Goal: Transaction & Acquisition: Purchase product/service

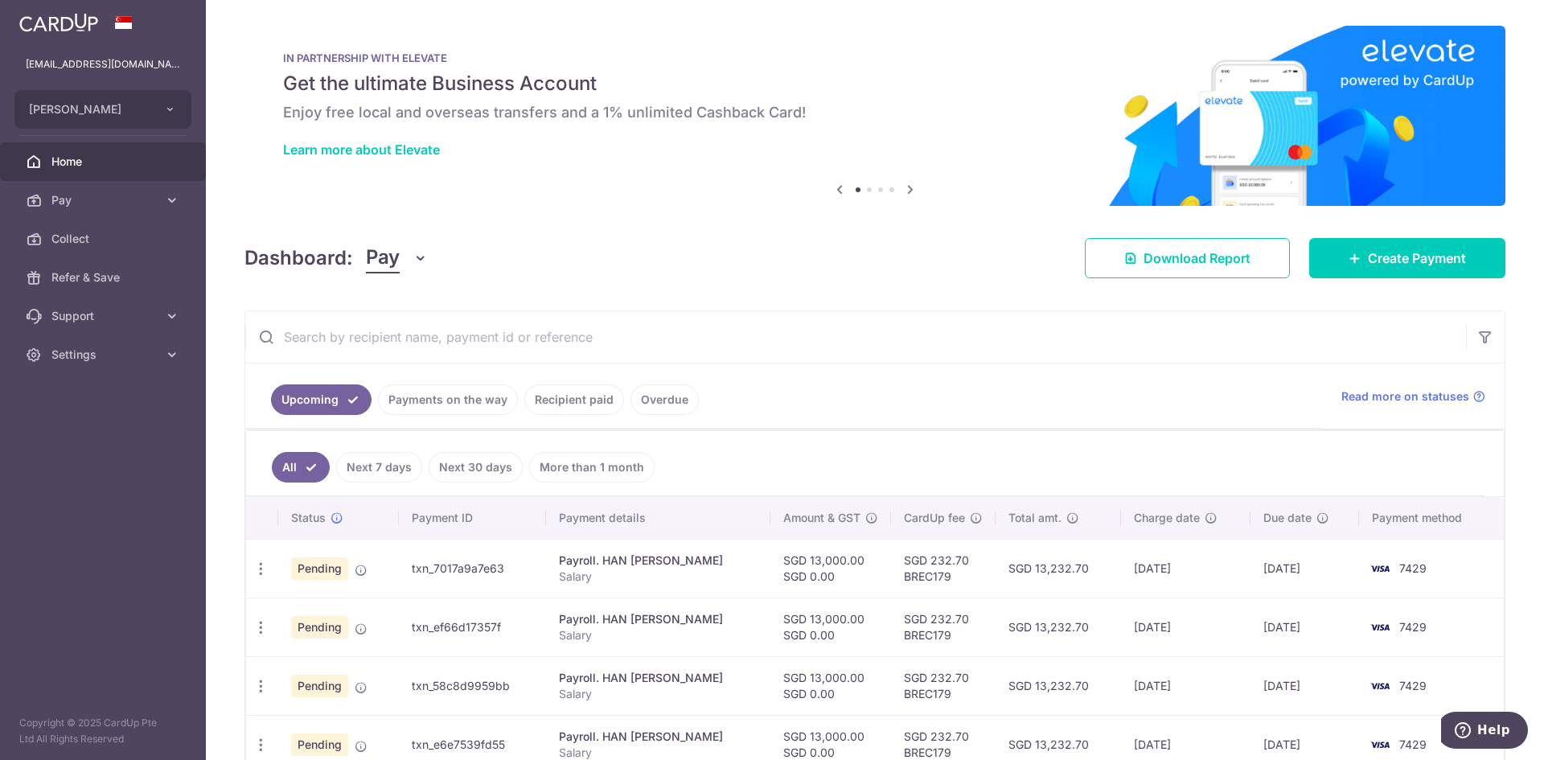
click at [559, 405] on link "Recipient paid" at bounding box center [574, 399] width 100 height 31
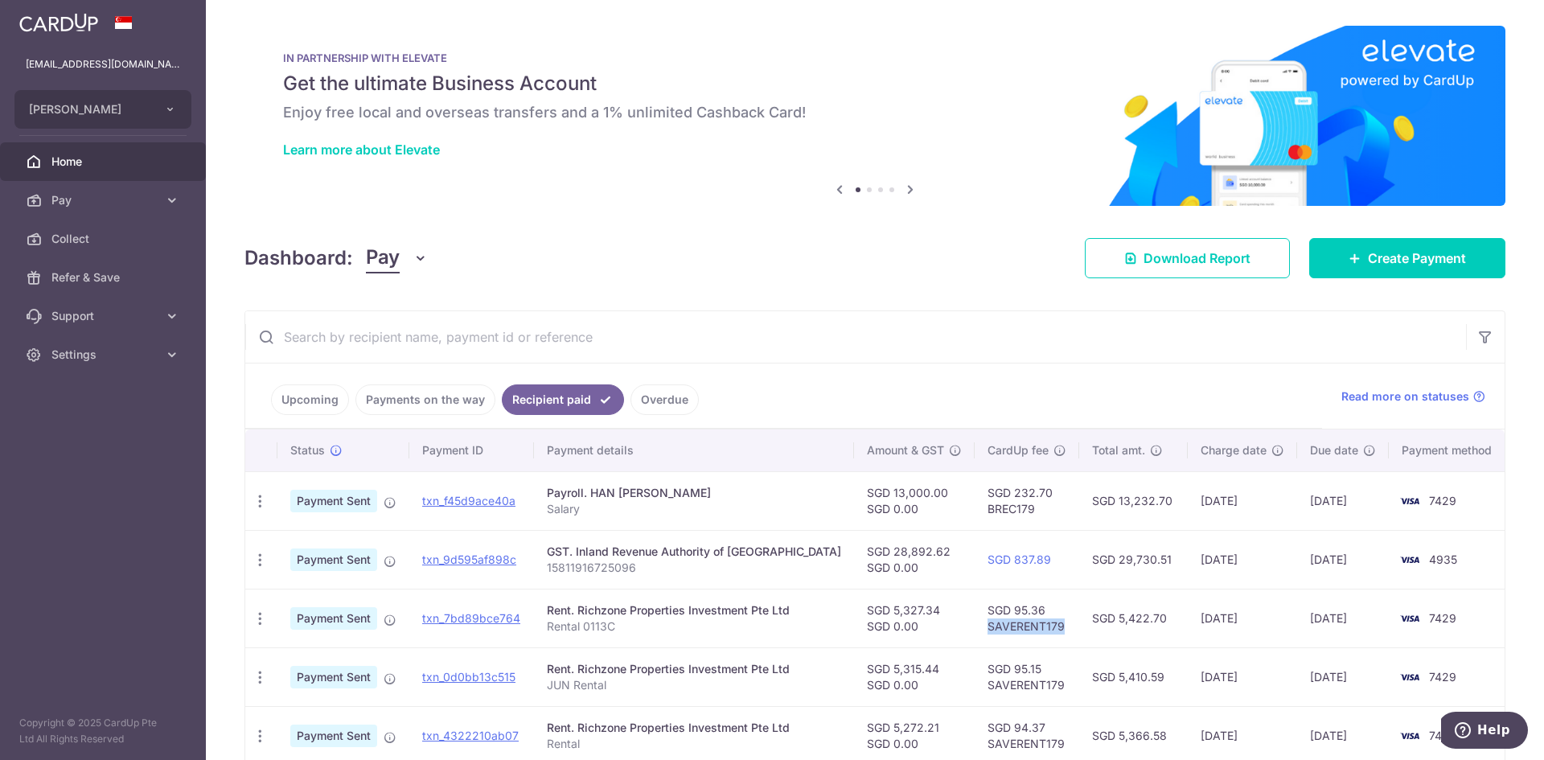
drag, startPoint x: 960, startPoint y: 629, endPoint x: 1033, endPoint y: 623, distance: 73.5
click at [1033, 623] on td "SGD 95.36 SAVERENT179" at bounding box center [1027, 618] width 105 height 59
copy td "SAVERENT179"
drag, startPoint x: 1418, startPoint y: 252, endPoint x: 1407, endPoint y: 257, distance: 12.3
click at [1418, 252] on span "Create Payment" at bounding box center [1417, 258] width 98 height 19
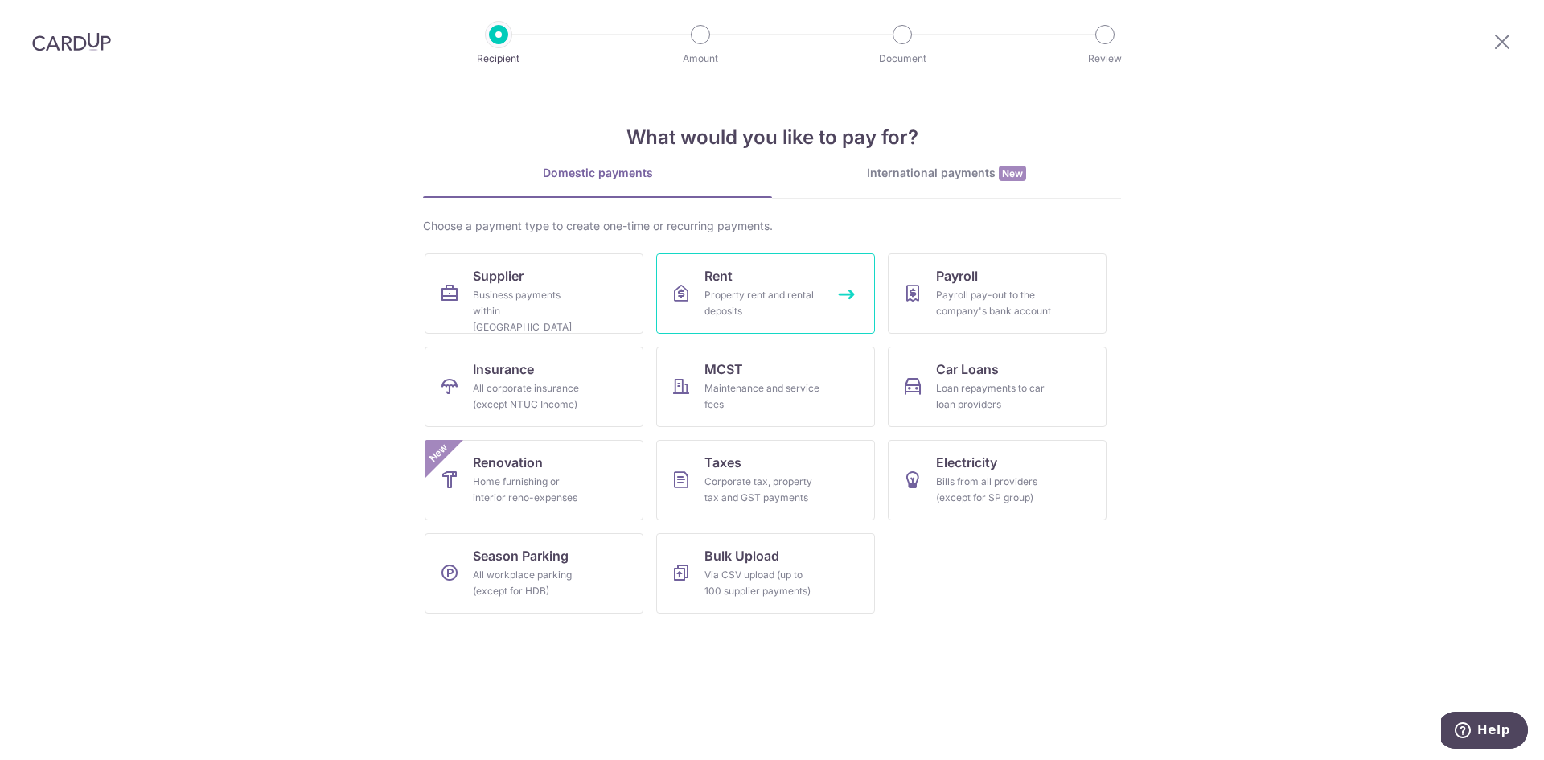
click at [731, 286] on link "Rent Property rent and rental deposits" at bounding box center [765, 293] width 219 height 80
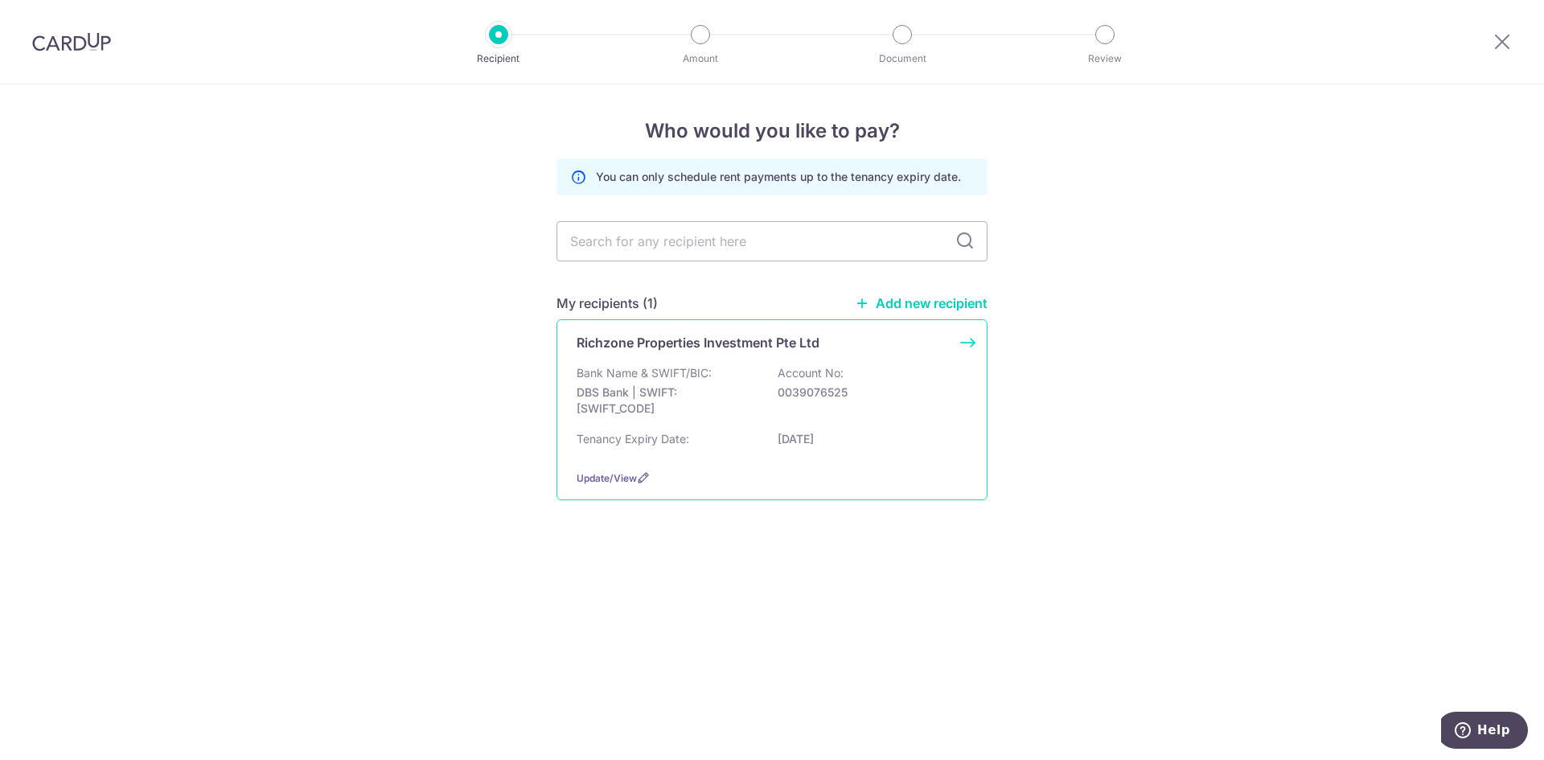
click at [753, 374] on div "Bank Name & SWIFT/BIC: DBS Bank | SWIFT: DBSSSGSGXXX Account No: 0039076525" at bounding box center [772, 395] width 391 height 60
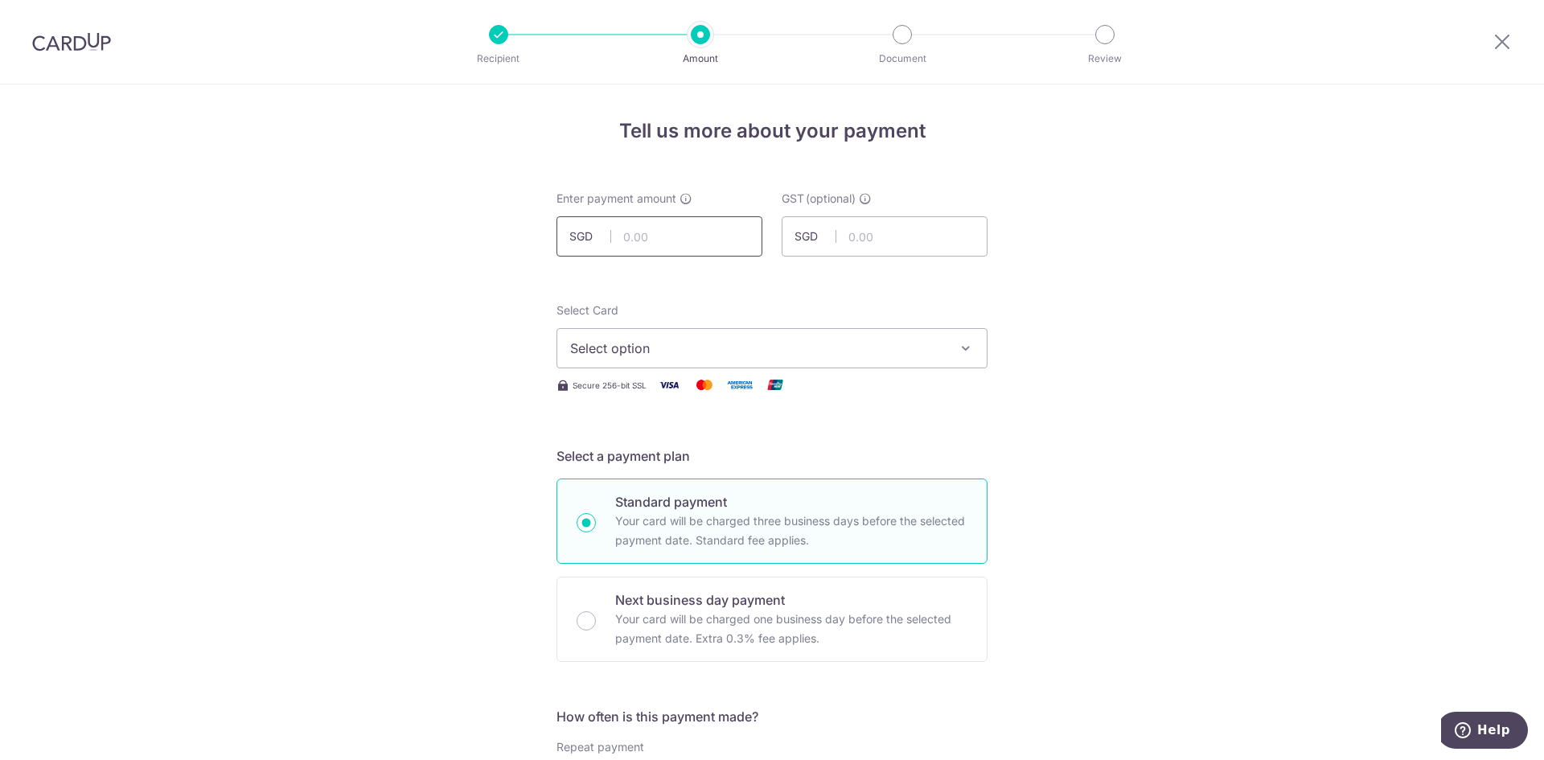
click at [689, 242] on input "text" at bounding box center [660, 236] width 206 height 40
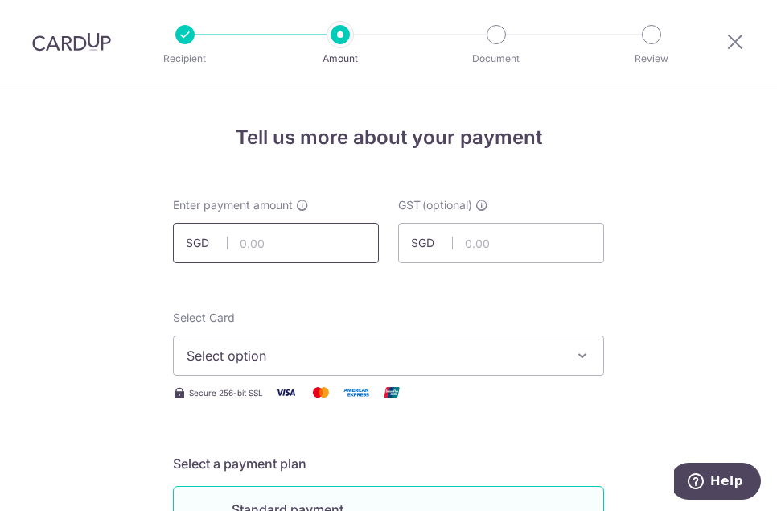
click at [254, 247] on input "text" at bounding box center [276, 243] width 206 height 40
type input "5,295.15"
click at [520, 347] on span "Select option" at bounding box center [374, 355] width 375 height 19
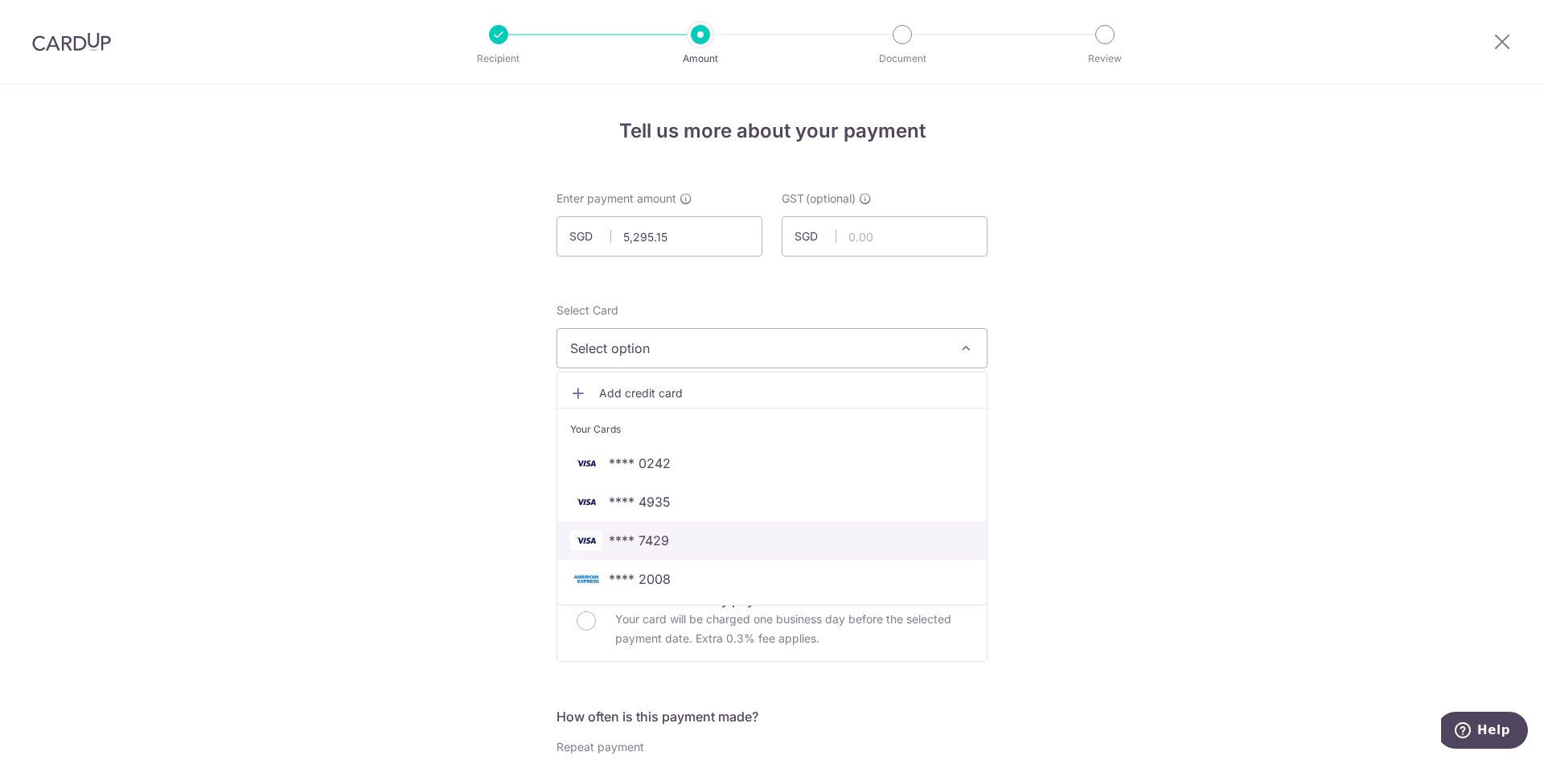
drag, startPoint x: 646, startPoint y: 553, endPoint x: 699, endPoint y: 550, distance: 53.2
click at [646, 553] on link "**** 7429" at bounding box center [771, 540] width 429 height 39
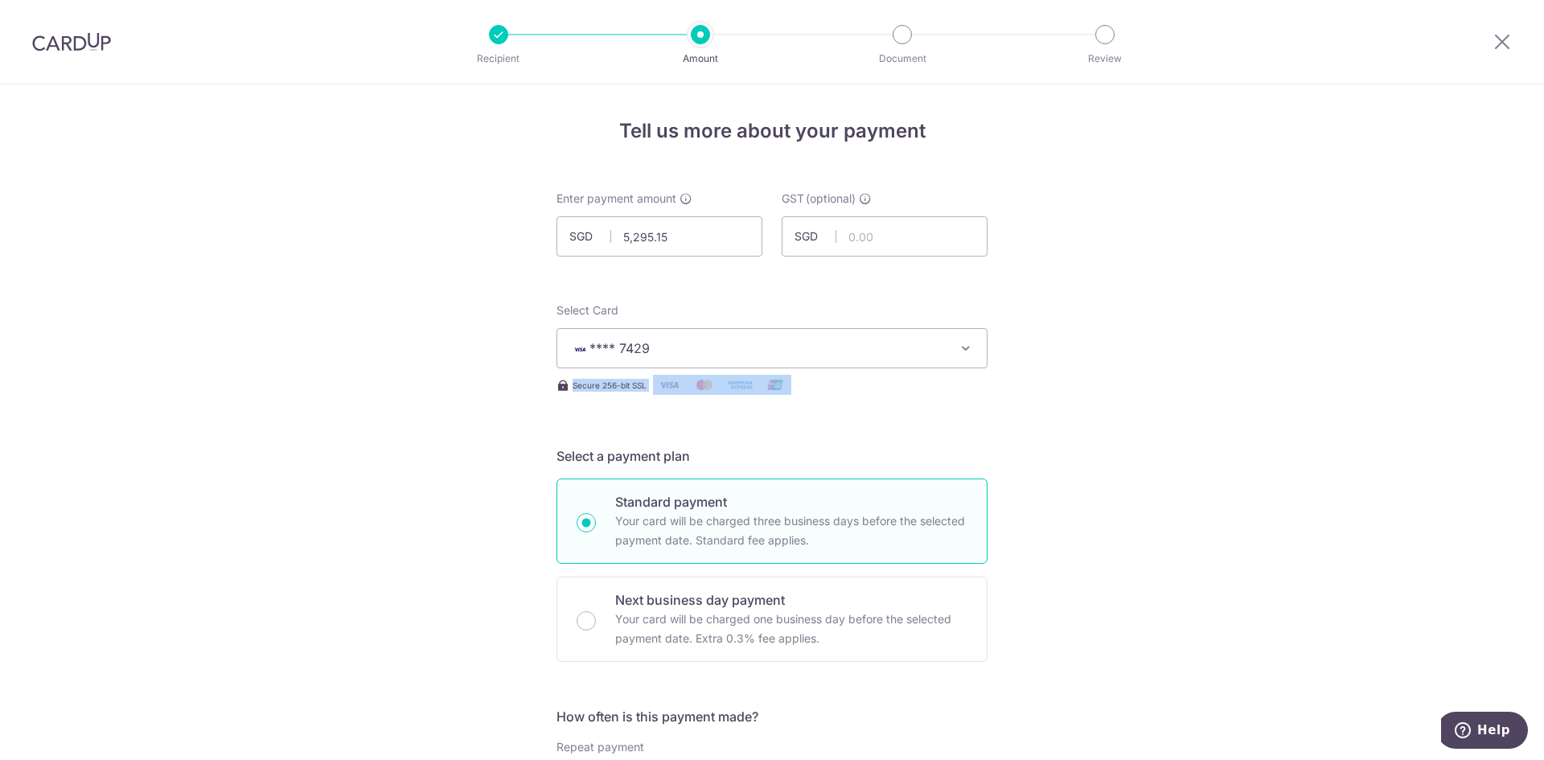
drag, startPoint x: 1535, startPoint y: 341, endPoint x: 1535, endPoint y: 384, distance: 42.6
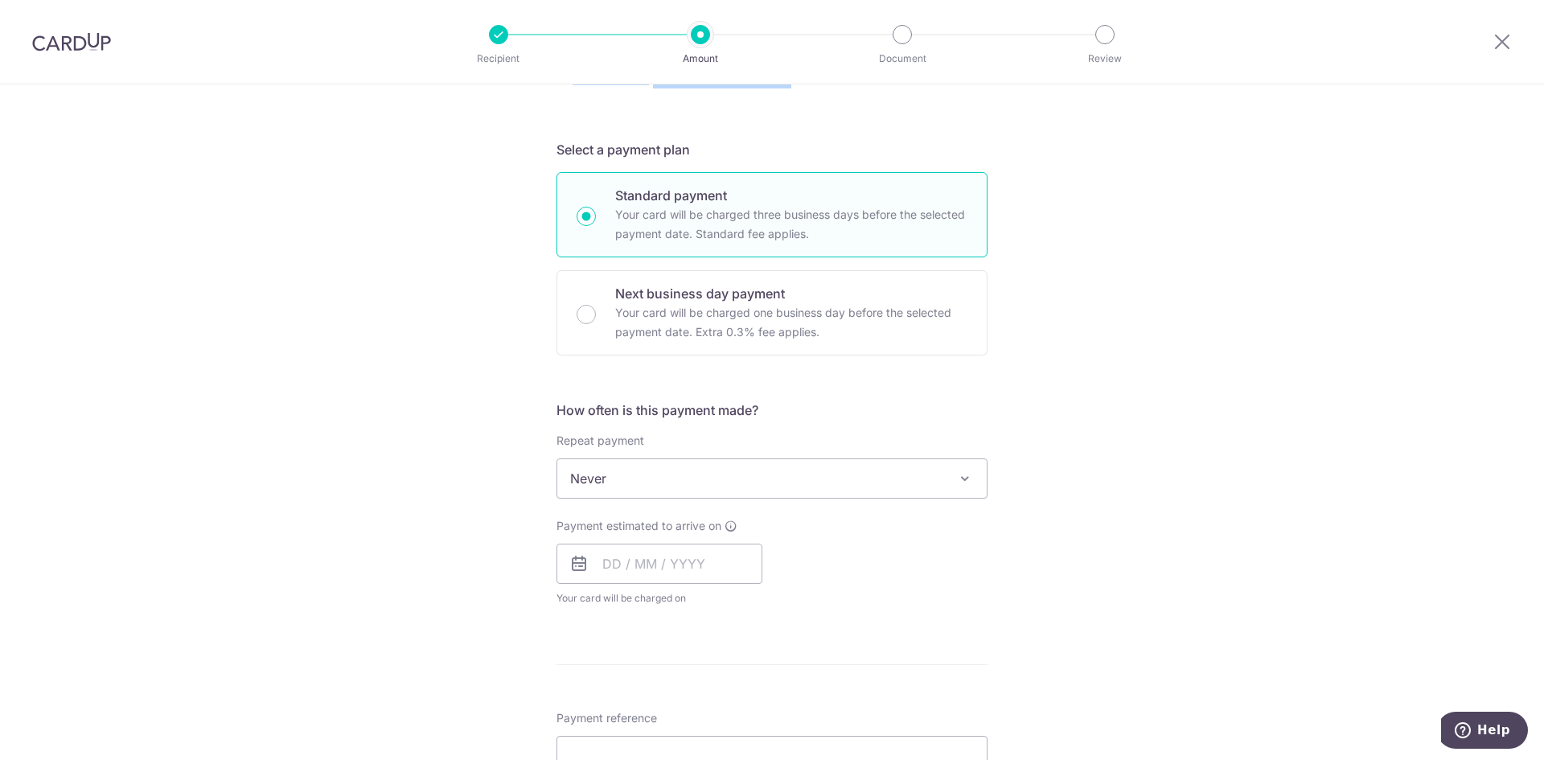
scroll to position [320, 0]
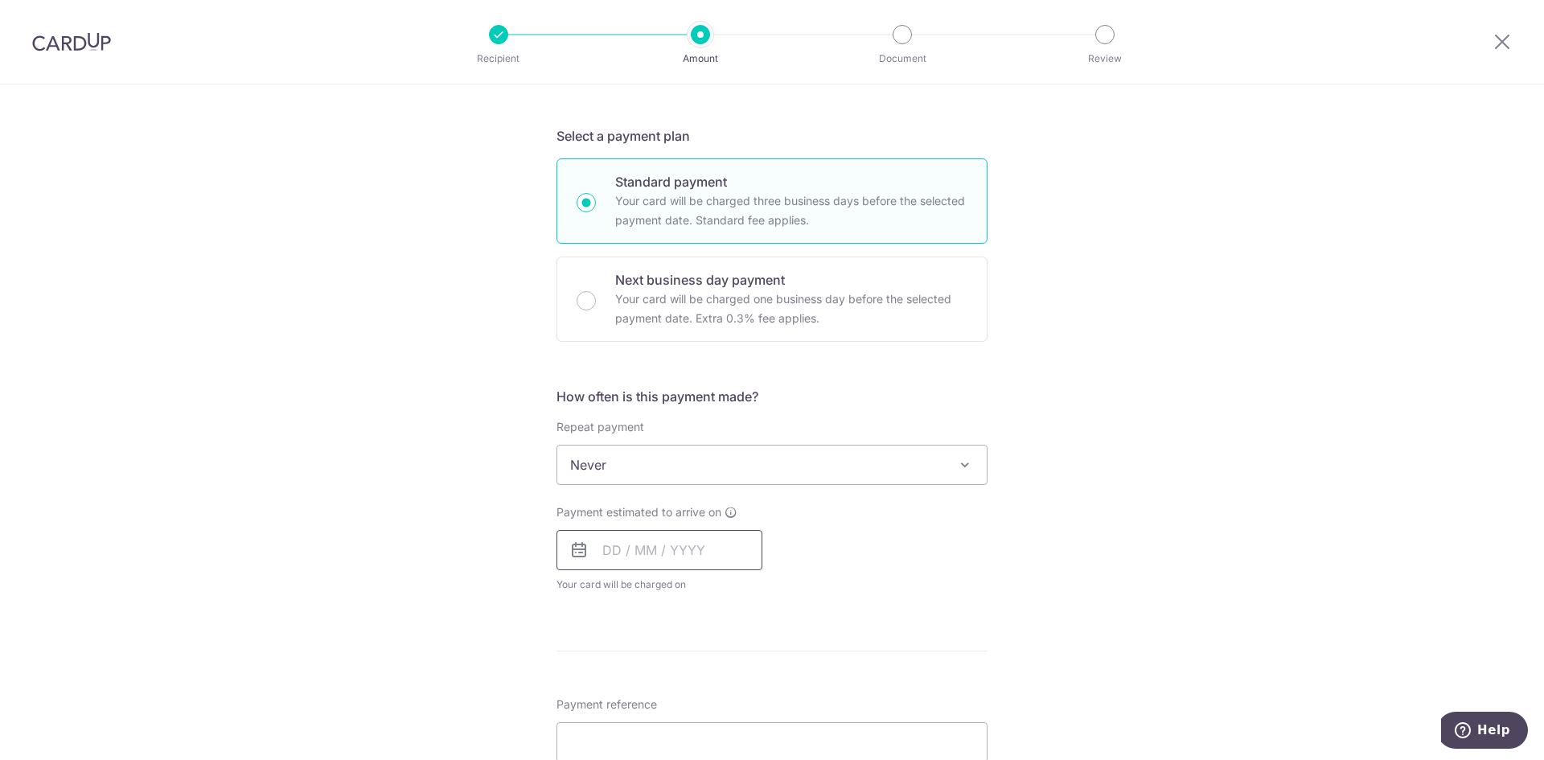
click at [603, 558] on input "text" at bounding box center [660, 550] width 206 height 40
click at [750, 701] on link "12" at bounding box center [751, 697] width 26 height 26
type input "12/09/2025"
click at [0, 0] on div "Payment due and charge dates may be adjusted if it falls on weekends or public …" at bounding box center [0, 0] width 0 height 0
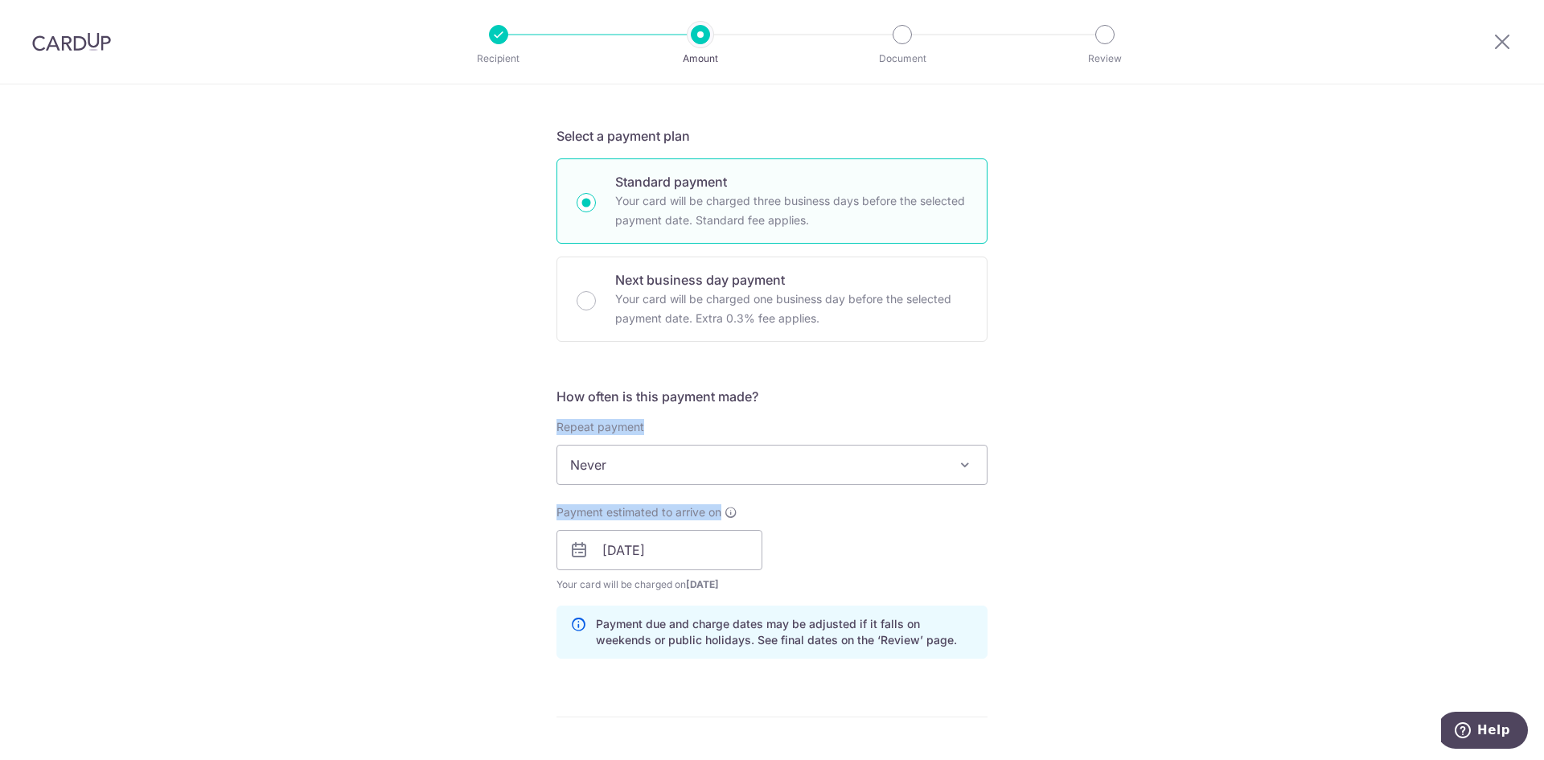
drag, startPoint x: 1535, startPoint y: 385, endPoint x: 1539, endPoint y: 519, distance: 133.6
click at [1539, 519] on section "Tell us more about your payment Enter payment amount SGD 5,295.15 5295.15 GST (…" at bounding box center [772, 422] width 1544 height 676
click at [1436, 438] on div "Tell us more about your payment Enter payment amount SGD 5,295.15 5295.15 GST (…" at bounding box center [772, 578] width 1544 height 1629
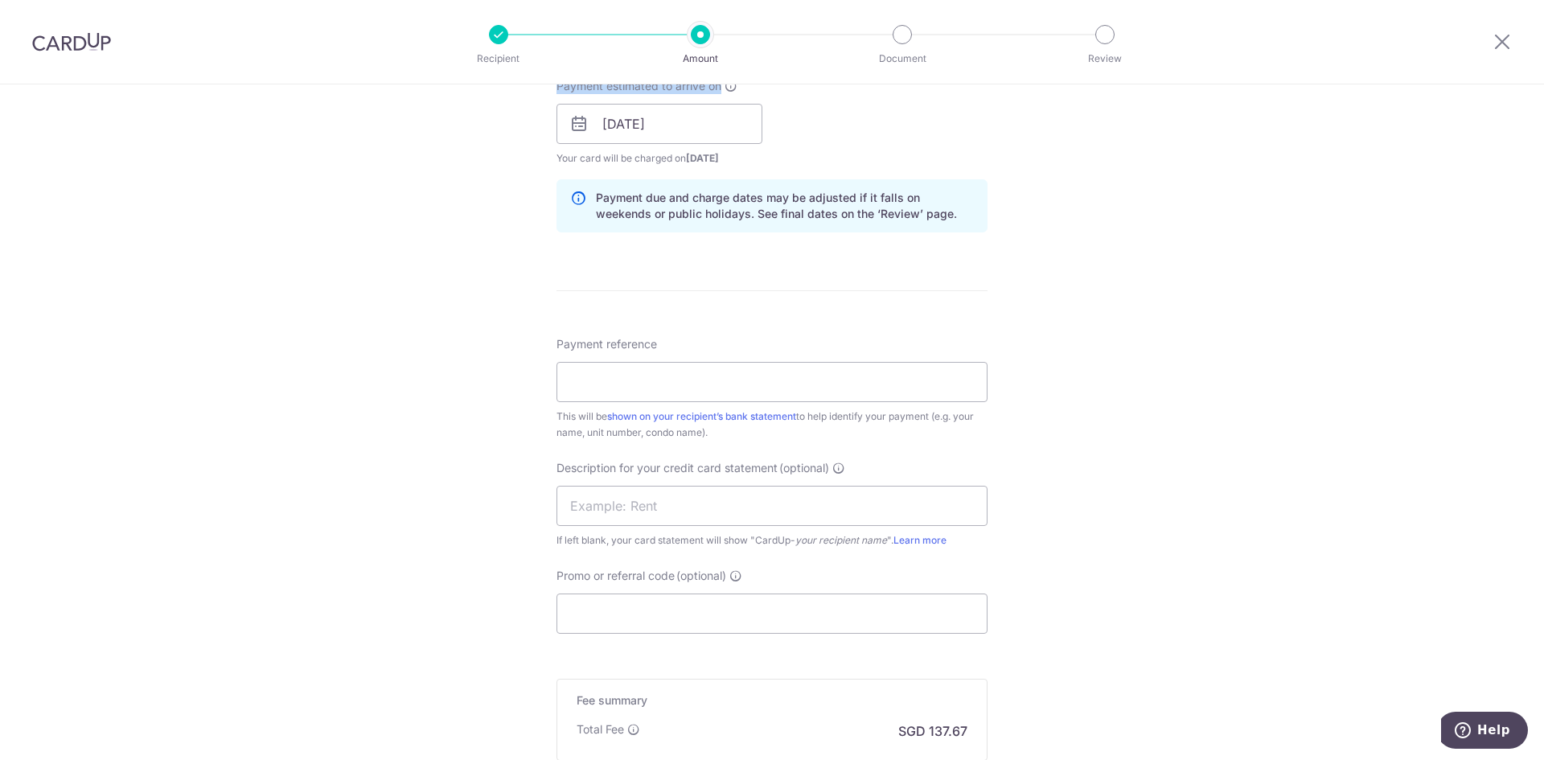
scroll to position [832, 0]
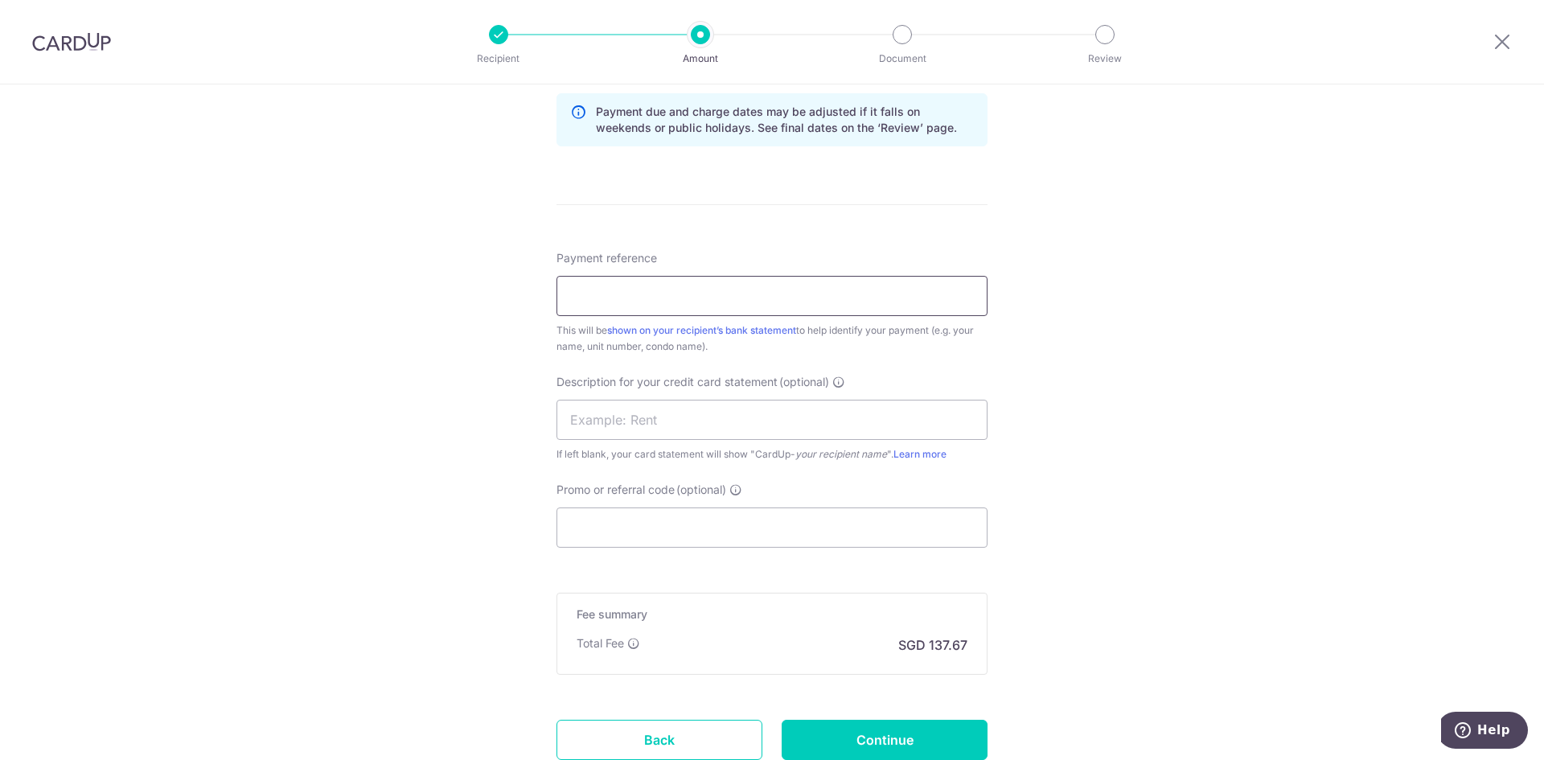
click at [591, 284] on input "Payment reference" at bounding box center [772, 296] width 431 height 40
type input "J"
type input "01-13C"
click at [605, 523] on input "Promo or referral code (optional)" at bounding box center [772, 527] width 431 height 40
paste input "SAVERENT179"
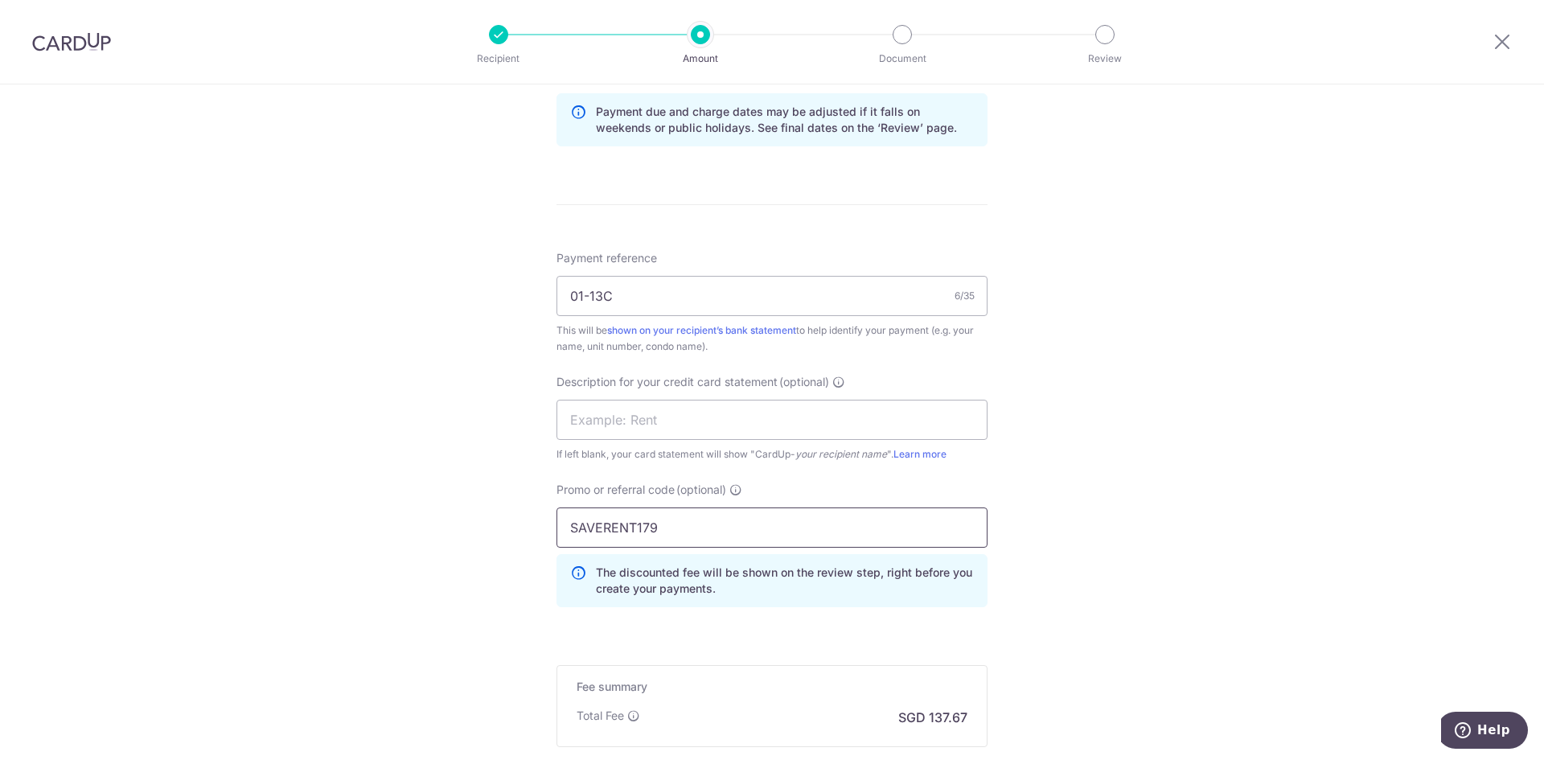
type input "SAVERENT179"
click at [593, 419] on input "text" at bounding box center [772, 420] width 431 height 40
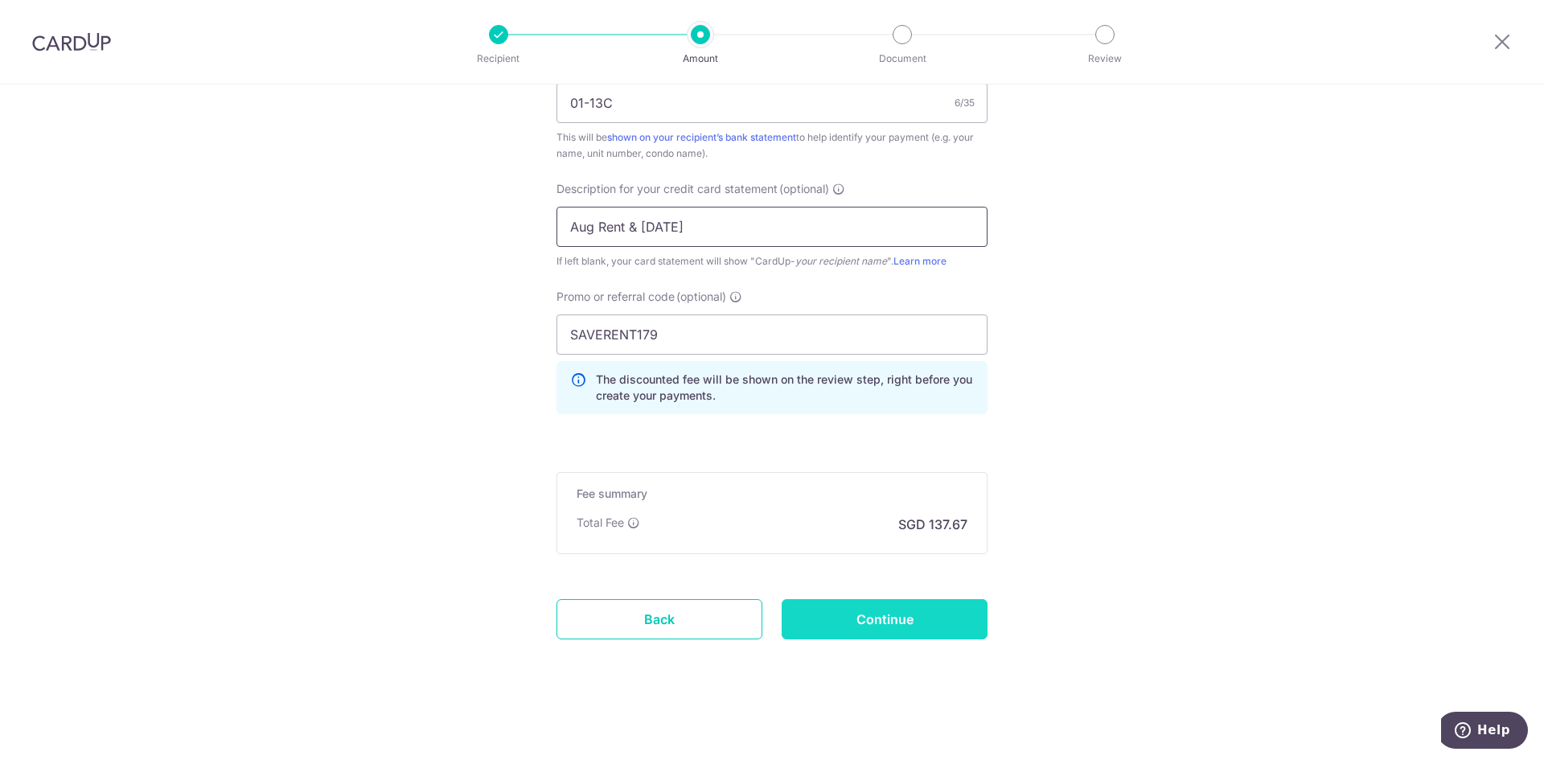
type input "Aug Rent & Jul"
click at [912, 635] on input "Continue" at bounding box center [885, 619] width 206 height 40
type input "Create Schedule"
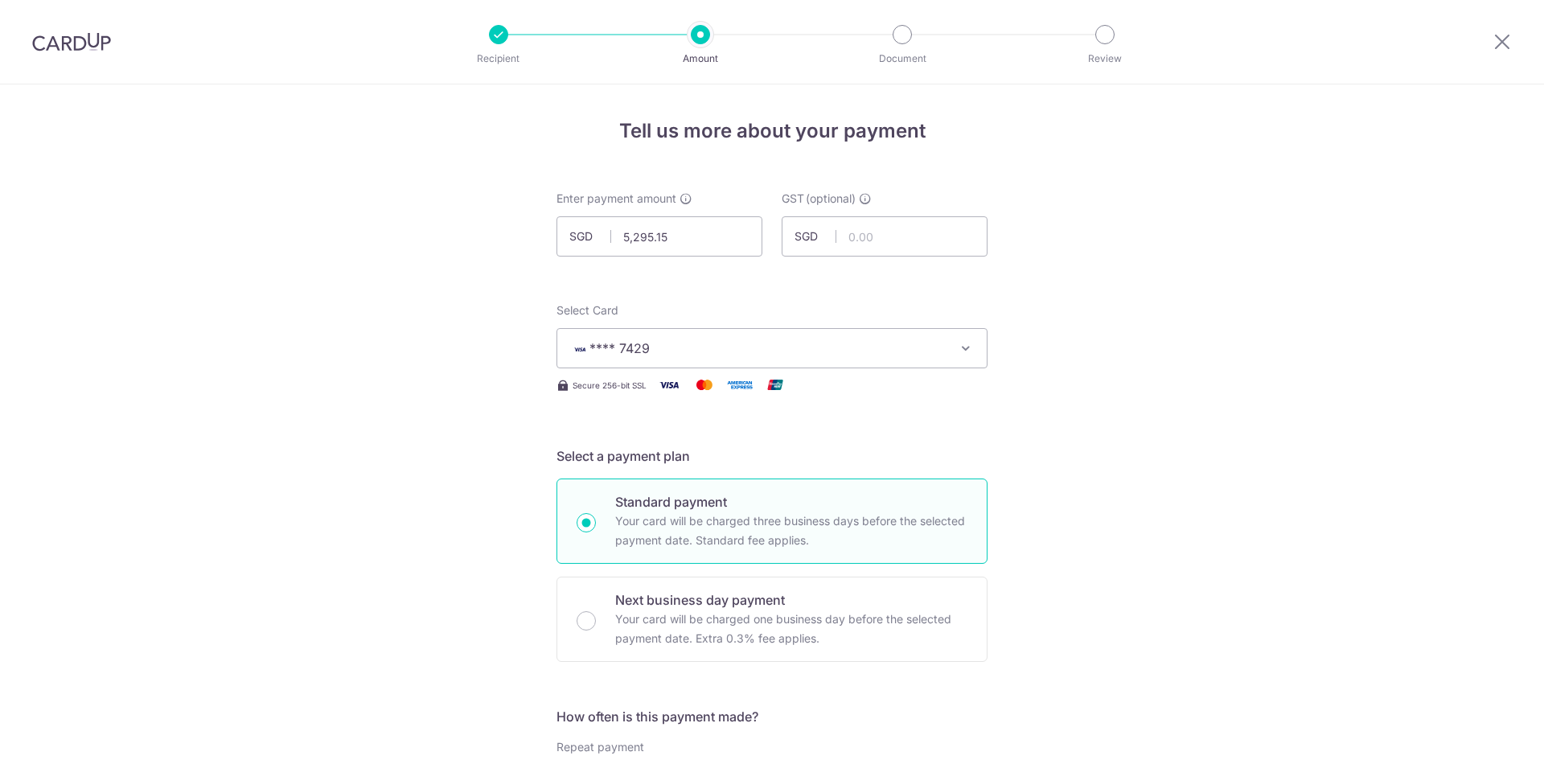
scroll to position [1048, 0]
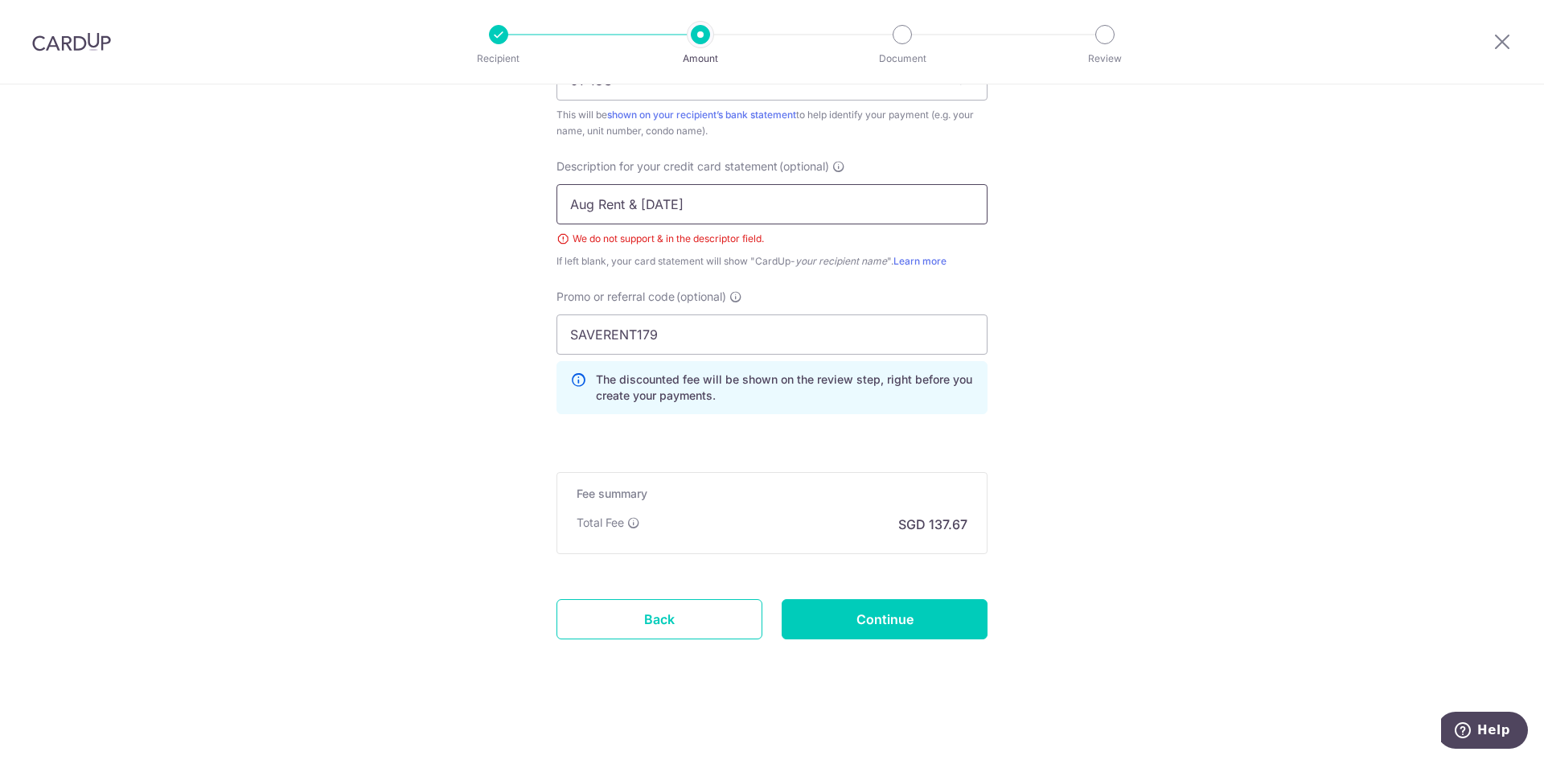
drag, startPoint x: 701, startPoint y: 204, endPoint x: 484, endPoint y: 204, distance: 216.3
type input "Aug Rent"
click at [891, 636] on input "Continue" at bounding box center [885, 619] width 206 height 40
type input "Create Schedule"
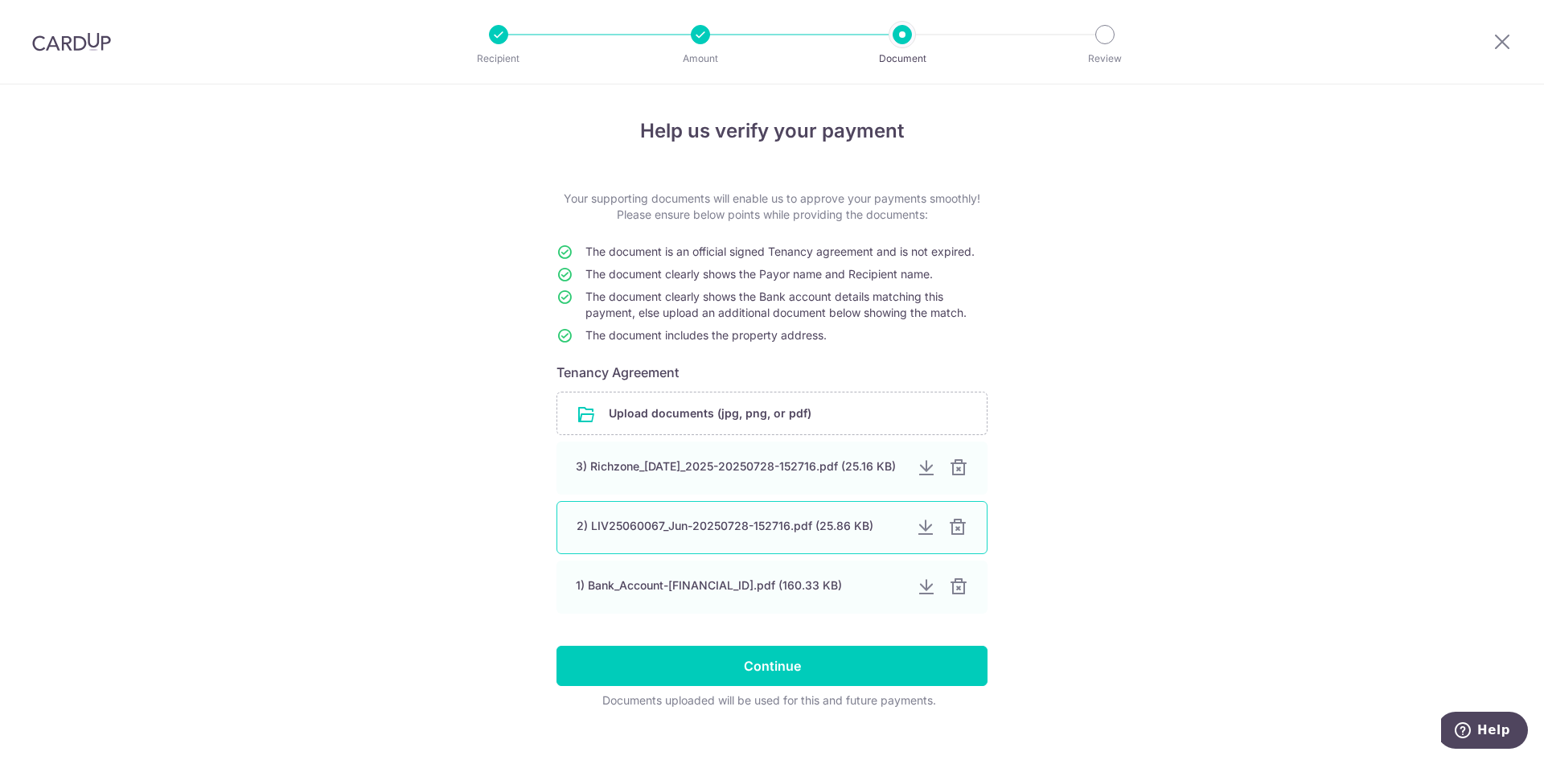
click at [953, 527] on div at bounding box center [957, 527] width 19 height 19
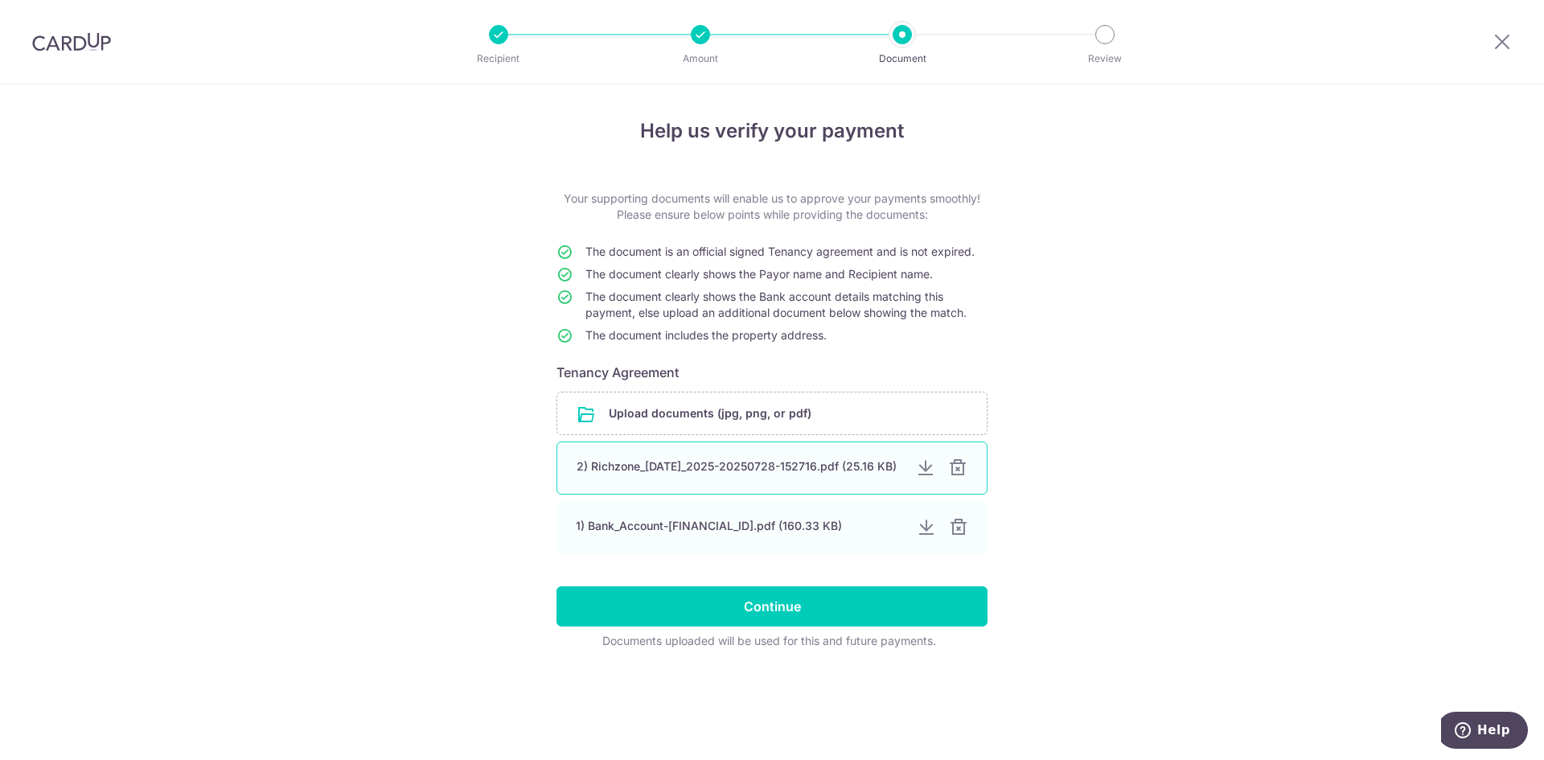
click at [952, 475] on div at bounding box center [957, 467] width 19 height 19
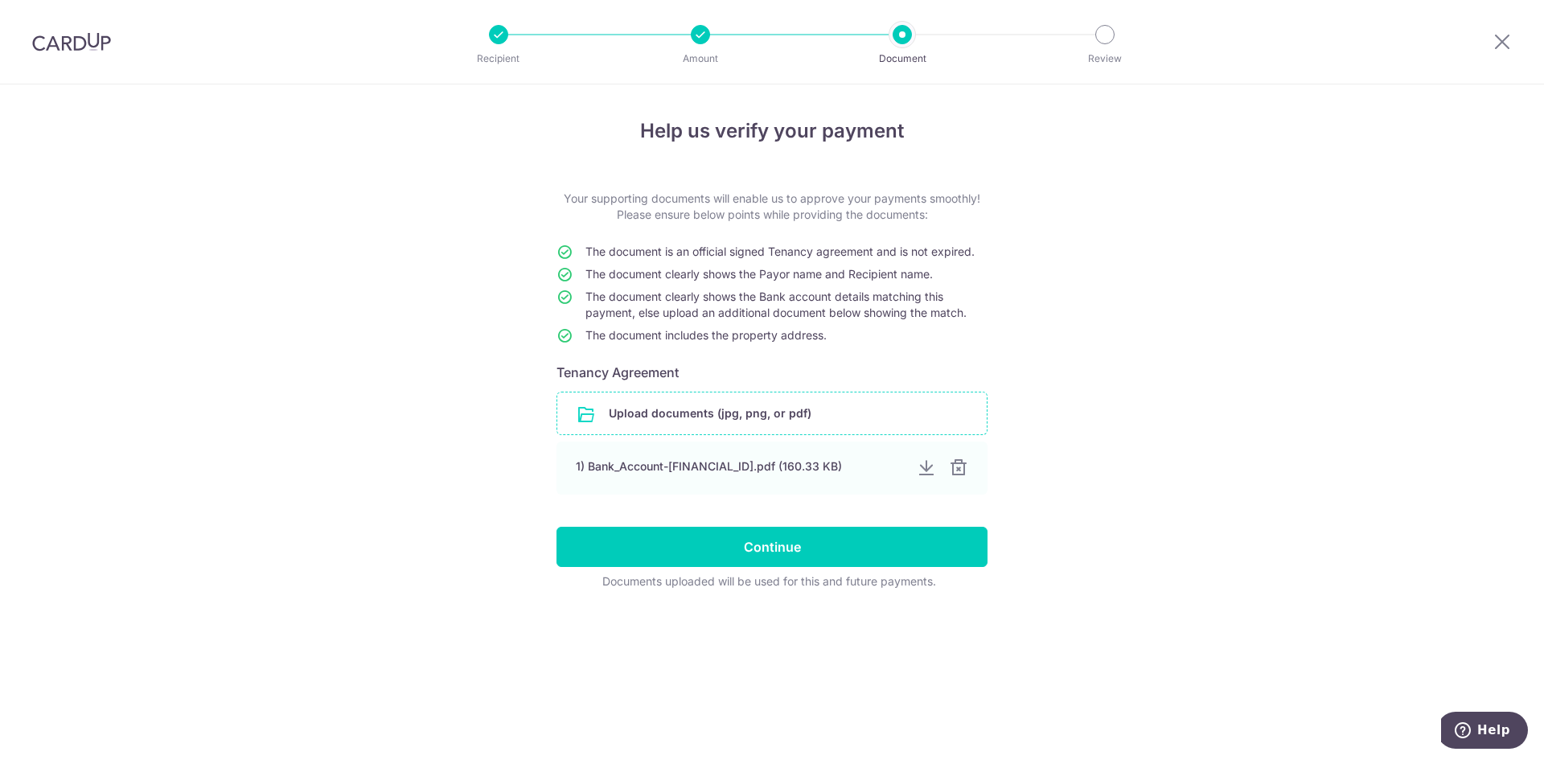
click at [820, 417] on input "file" at bounding box center [771, 413] width 429 height 42
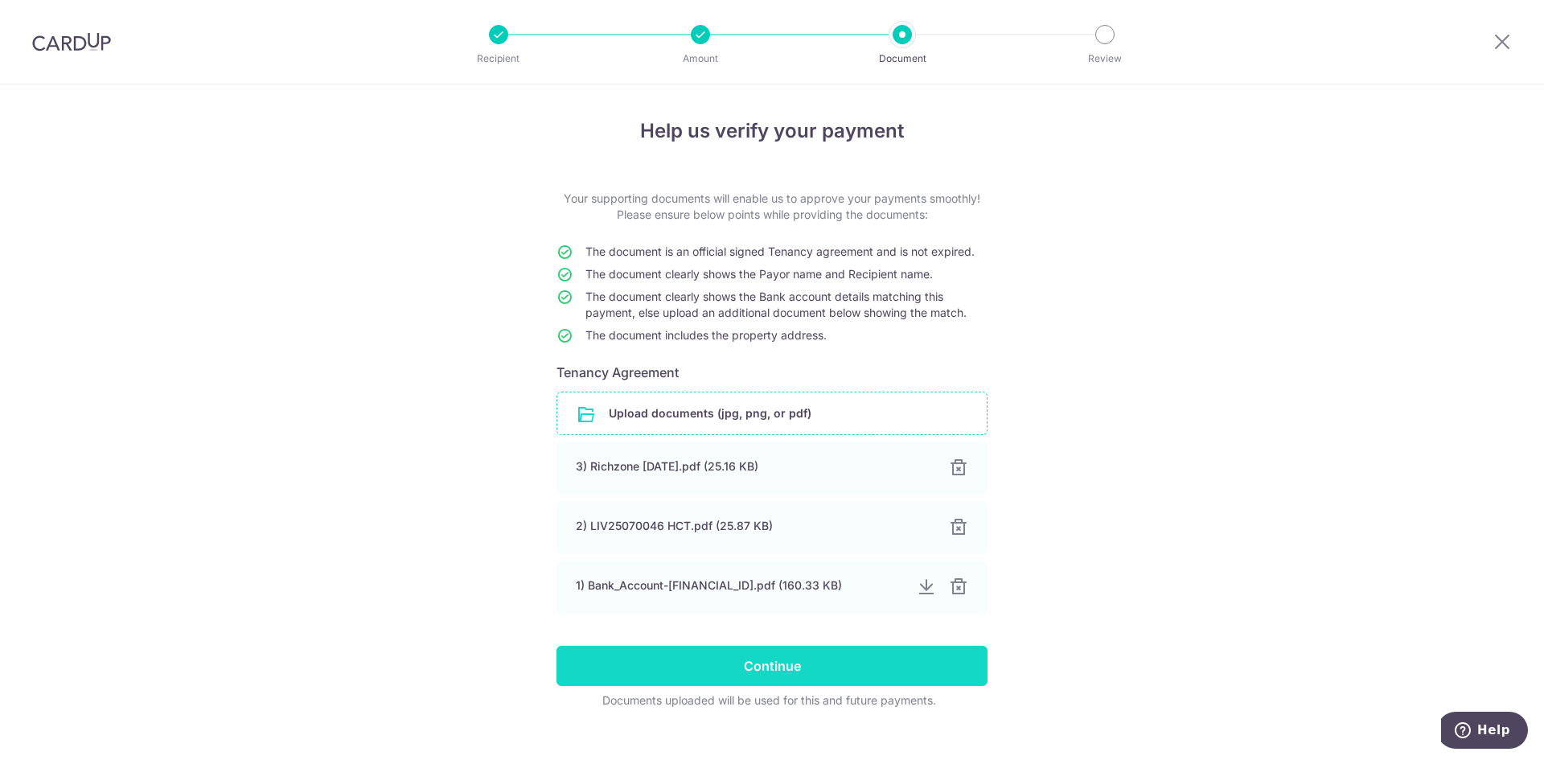
click at [807, 668] on input "Continue" at bounding box center [772, 666] width 431 height 40
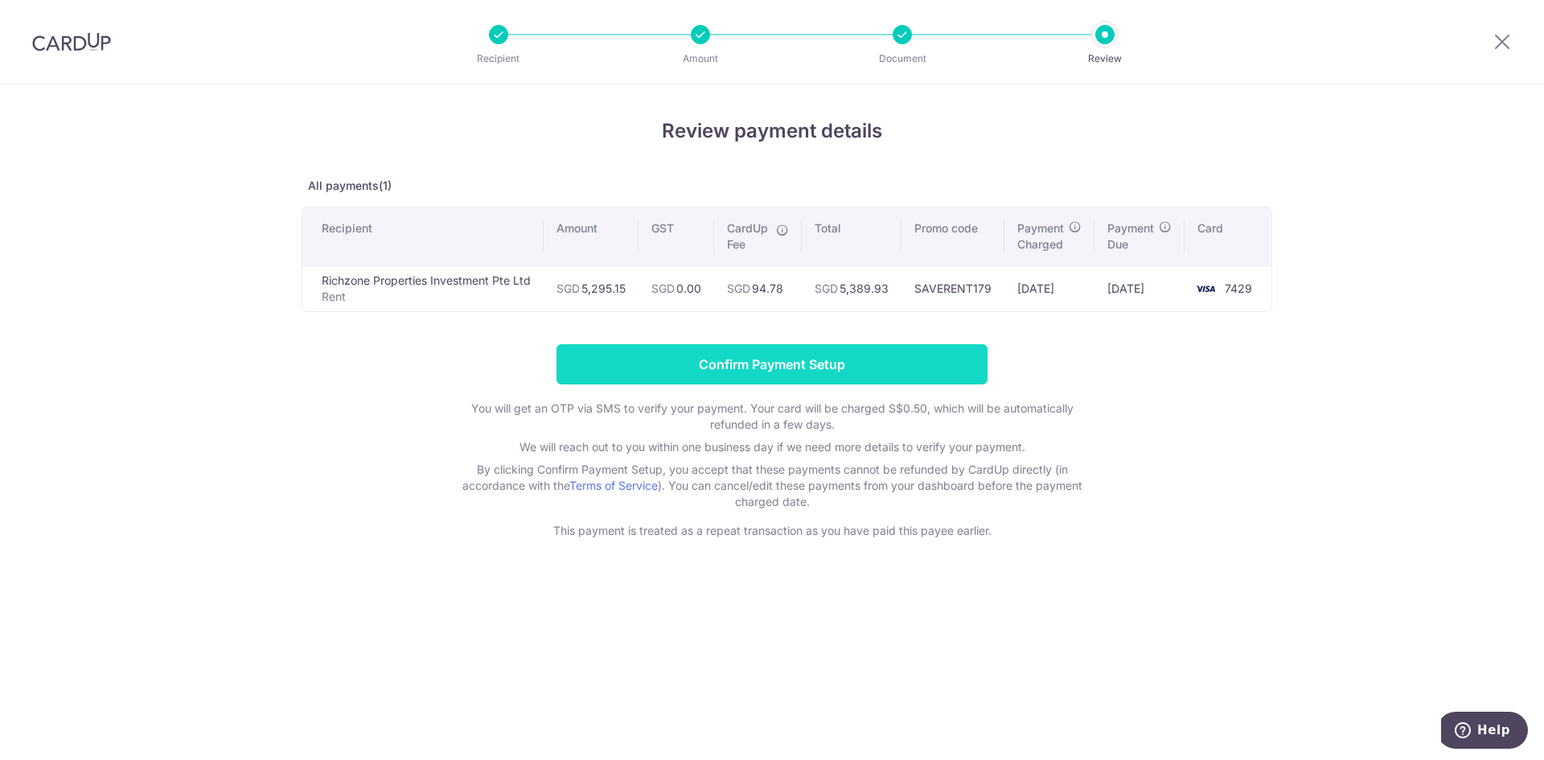
click at [898, 368] on input "Confirm Payment Setup" at bounding box center [772, 364] width 431 height 40
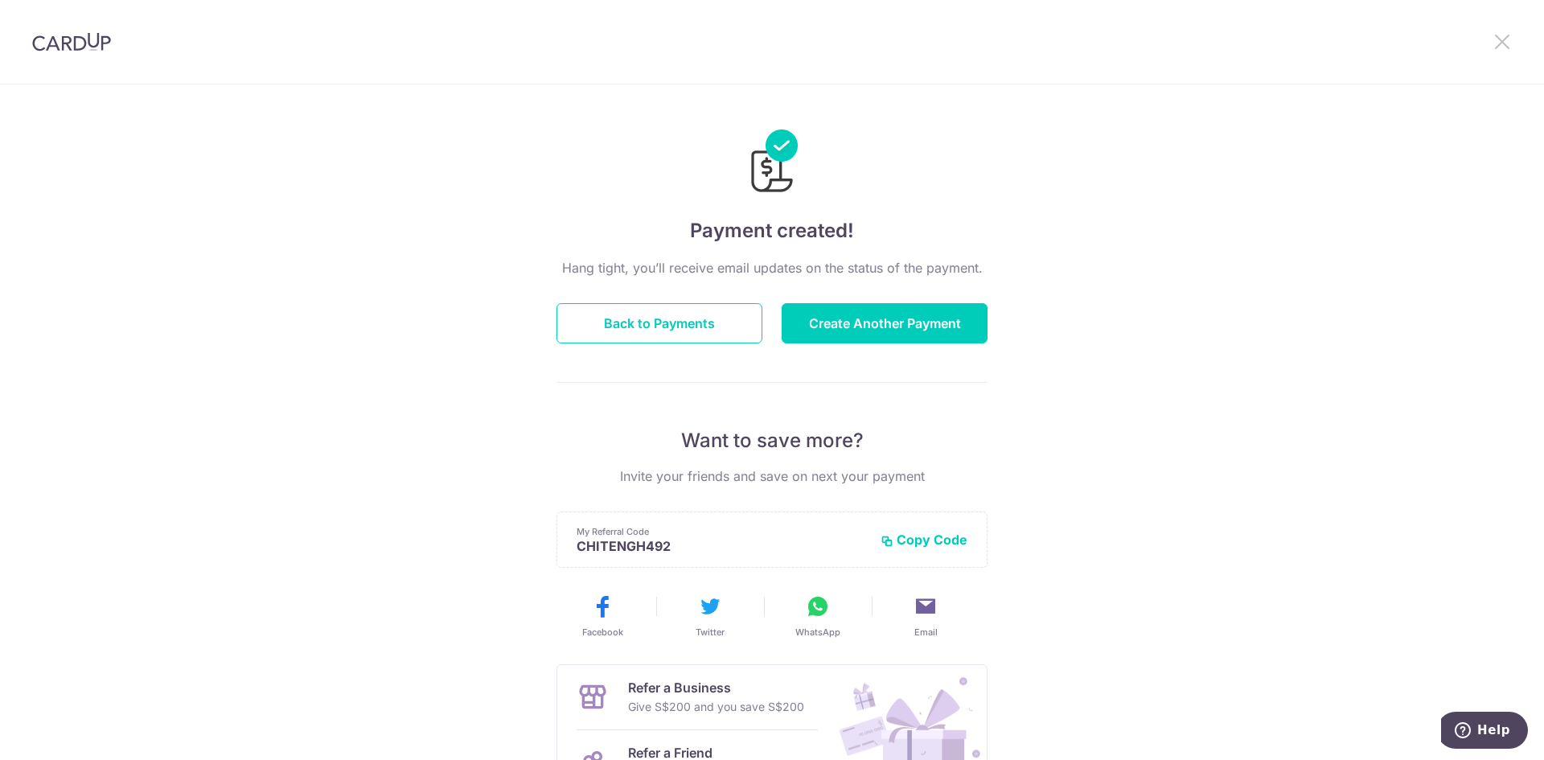
click at [1506, 48] on icon at bounding box center [1502, 41] width 19 height 20
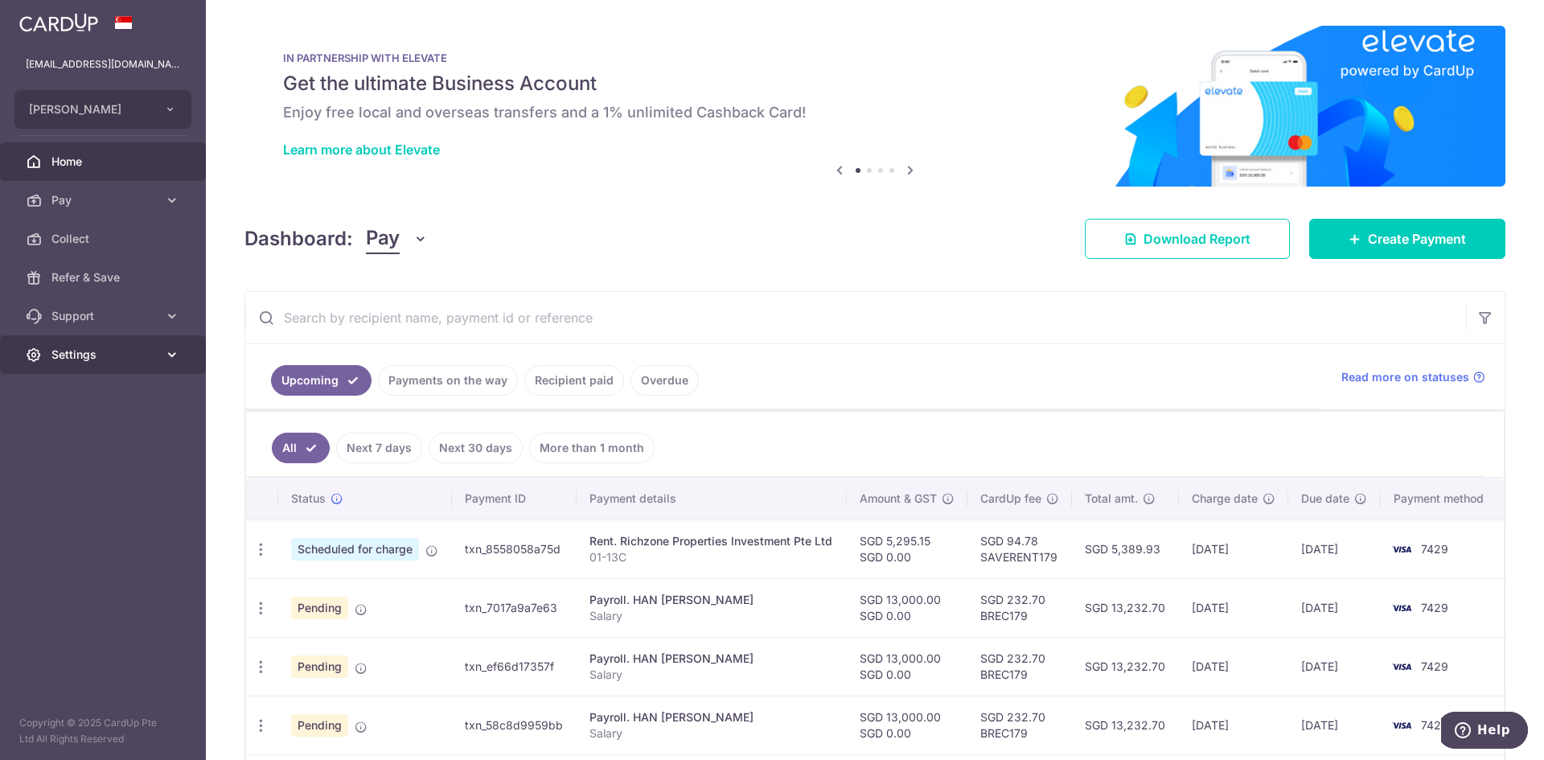
click at [152, 357] on span "Settings" at bounding box center [104, 355] width 106 height 16
click at [103, 434] on span "Logout" at bounding box center [104, 432] width 106 height 16
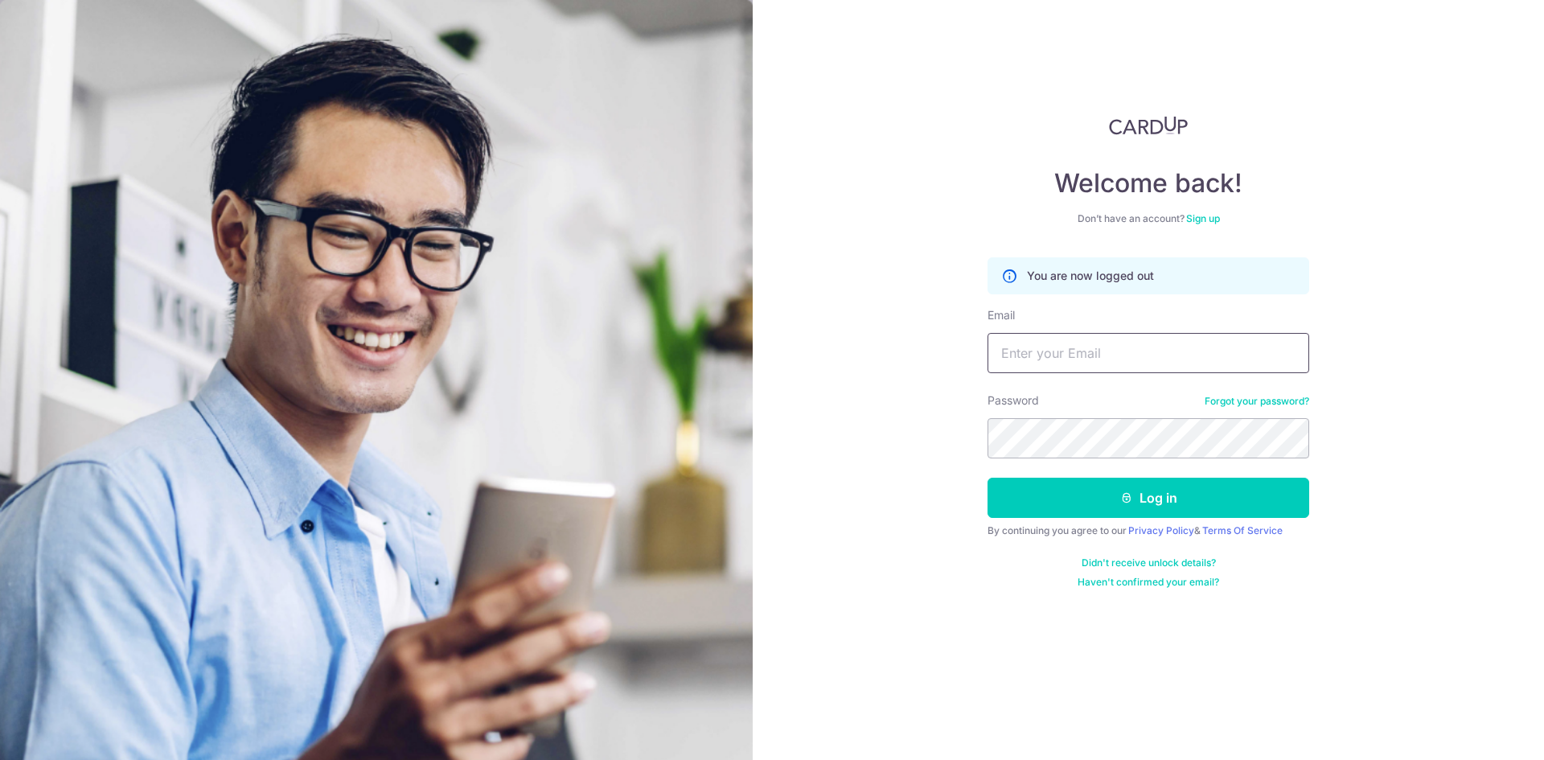
click at [1058, 351] on input "Email" at bounding box center [1149, 353] width 322 height 40
type input "[EMAIL_ADDRESS][DOMAIN_NAME]"
click at [988, 478] on button "Log in" at bounding box center [1149, 498] width 322 height 40
